Goal: Information Seeking & Learning: Check status

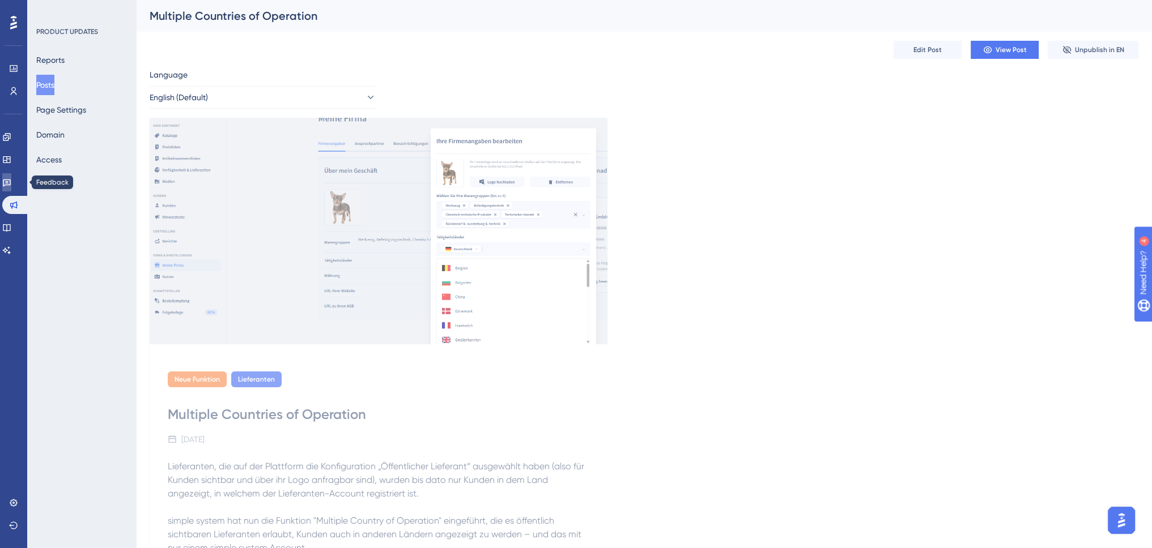
click at [11, 185] on icon at bounding box center [7, 183] width 8 height 7
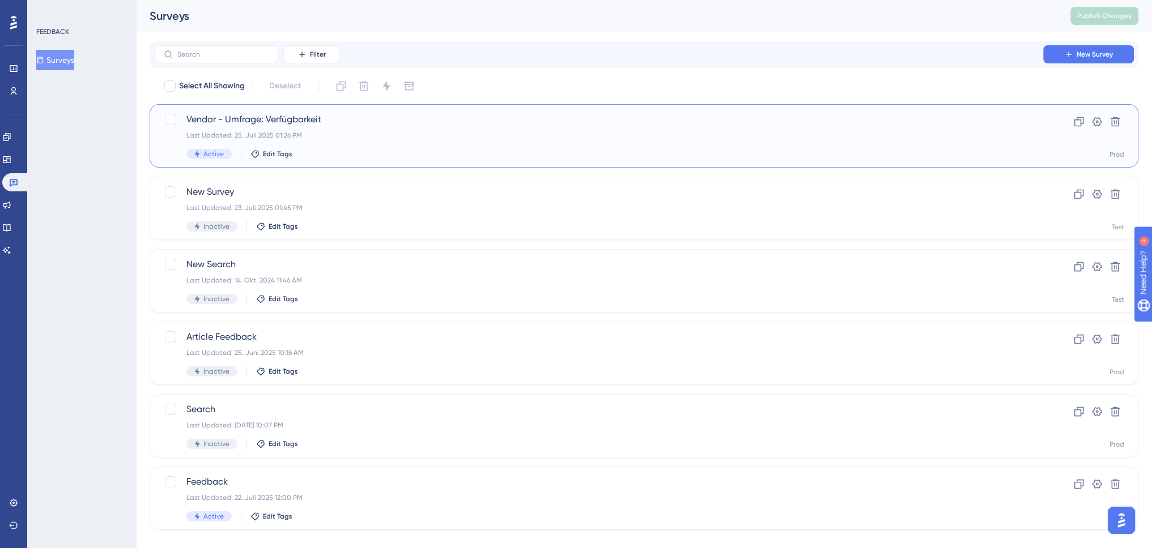
click at [343, 130] on div "Vendor - Umfrage: Verfügbarkeit Last Updated: [DATE] 01:26 PM Active Edit Tags" at bounding box center [598, 136] width 824 height 46
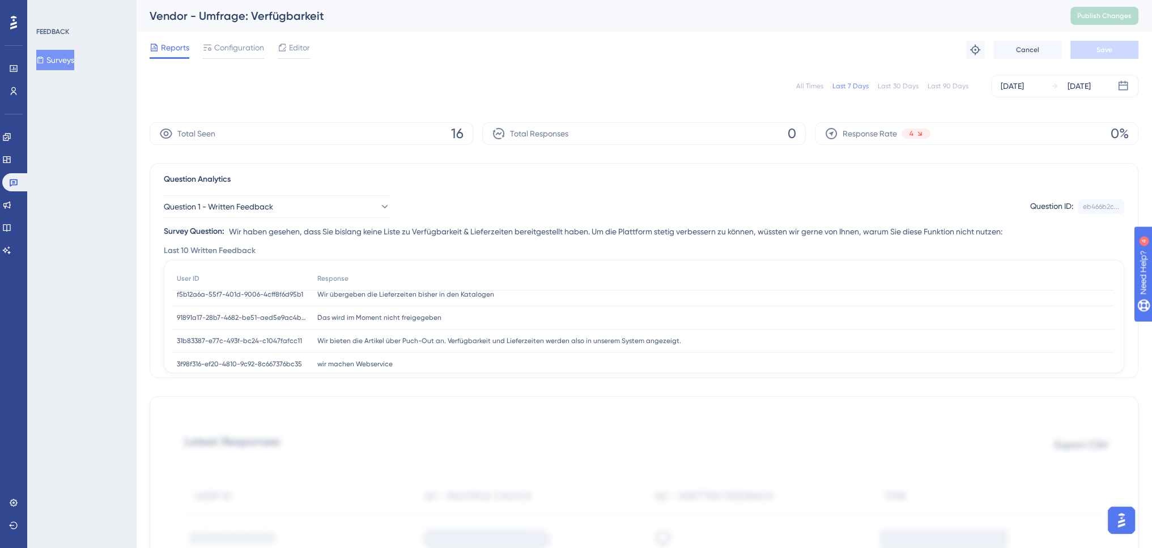
scroll to position [3, 0]
click at [338, 321] on span "Das wird im Moment nicht freigegeben" at bounding box center [379, 321] width 124 height 9
click at [266, 319] on span "91891a17-28b7-4682-be51-aed5e9ac4bed" at bounding box center [241, 321] width 129 height 9
click at [250, 323] on span "91891a17-28b7-4682-be51-aed5e9ac4bed" at bounding box center [241, 321] width 129 height 9
click at [238, 327] on div "91891a17-28b7-4682-be51-aed5e9ac4bed 91891a17-28b7-4682-be51-aed5e9ac4bed" at bounding box center [241, 321] width 140 height 23
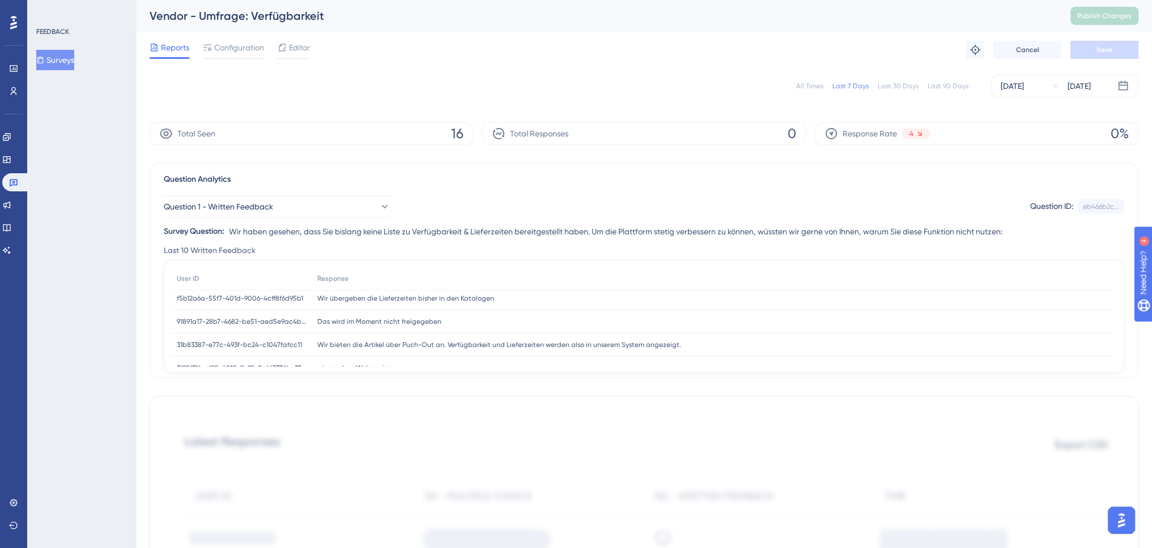
click at [242, 326] on span "91891a17-28b7-4682-be51-aed5e9ac4bed" at bounding box center [241, 321] width 129 height 9
click at [242, 324] on span "91891a17-28b7-4682-be51-aed5e9ac4bed" at bounding box center [241, 321] width 129 height 9
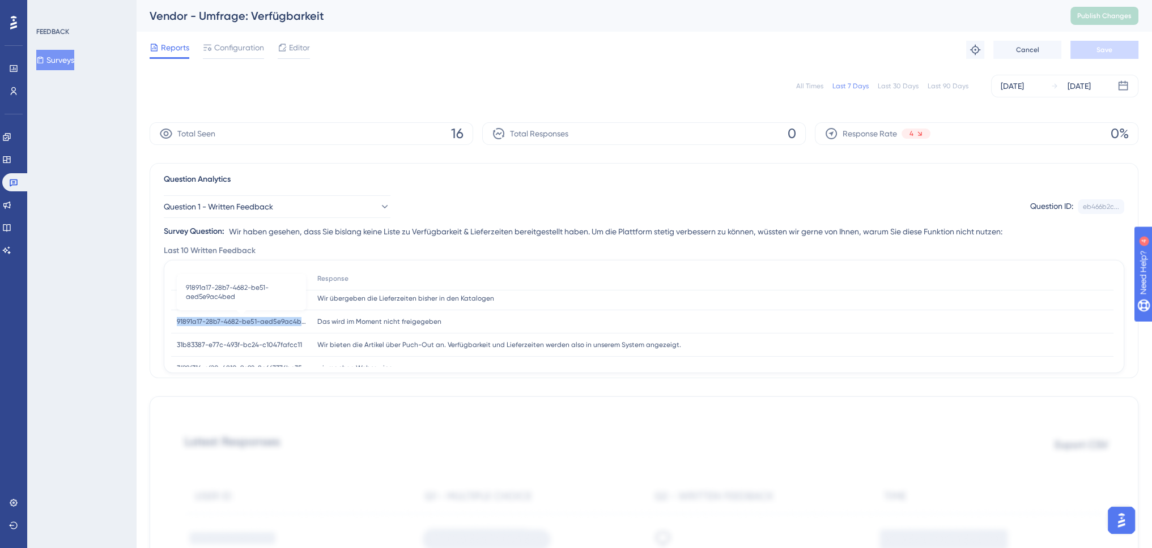
click at [242, 324] on span "91891a17-28b7-4682-be51-aed5e9ac4bed" at bounding box center [241, 321] width 129 height 9
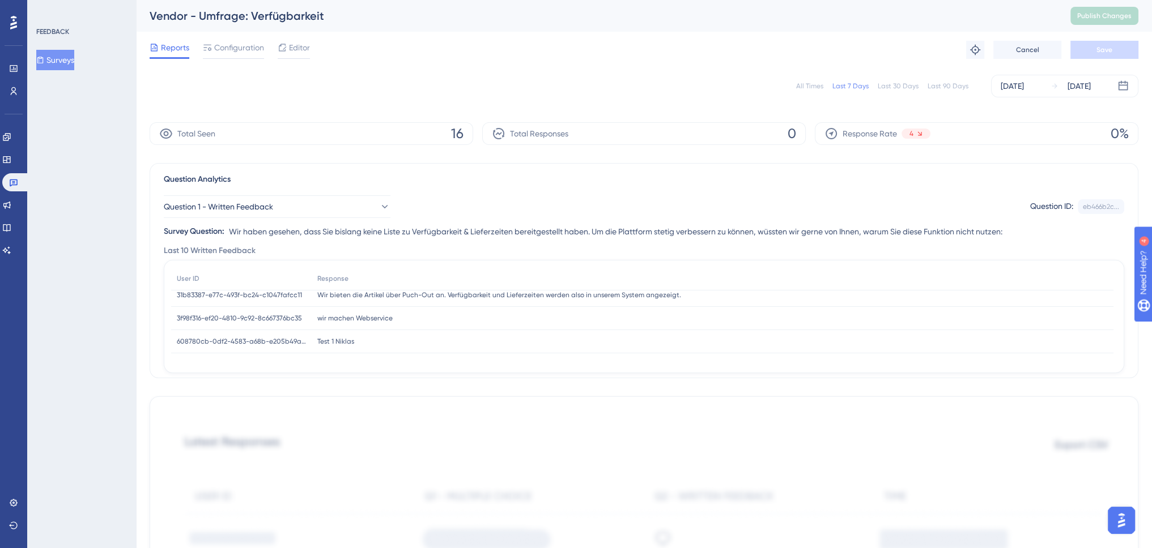
scroll to position [0, 0]
